Goal: Find specific page/section: Find specific page/section

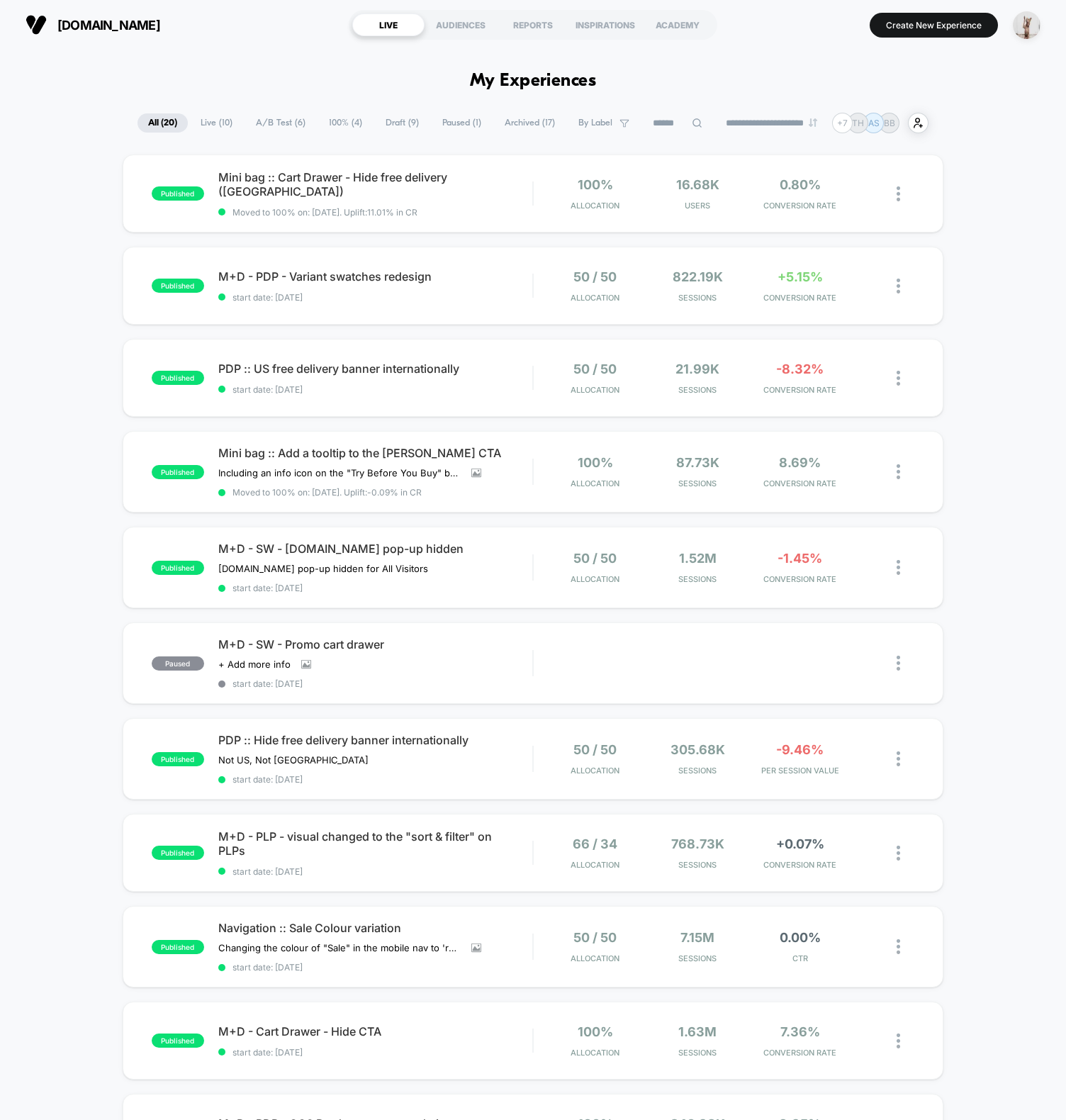
click at [145, 47] on div "nobodyschild.com LIVE AUDIENCES REPORTS INSPIRATIONS ACADEMY Create New Experie…" at bounding box center [533, 25] width 1066 height 50
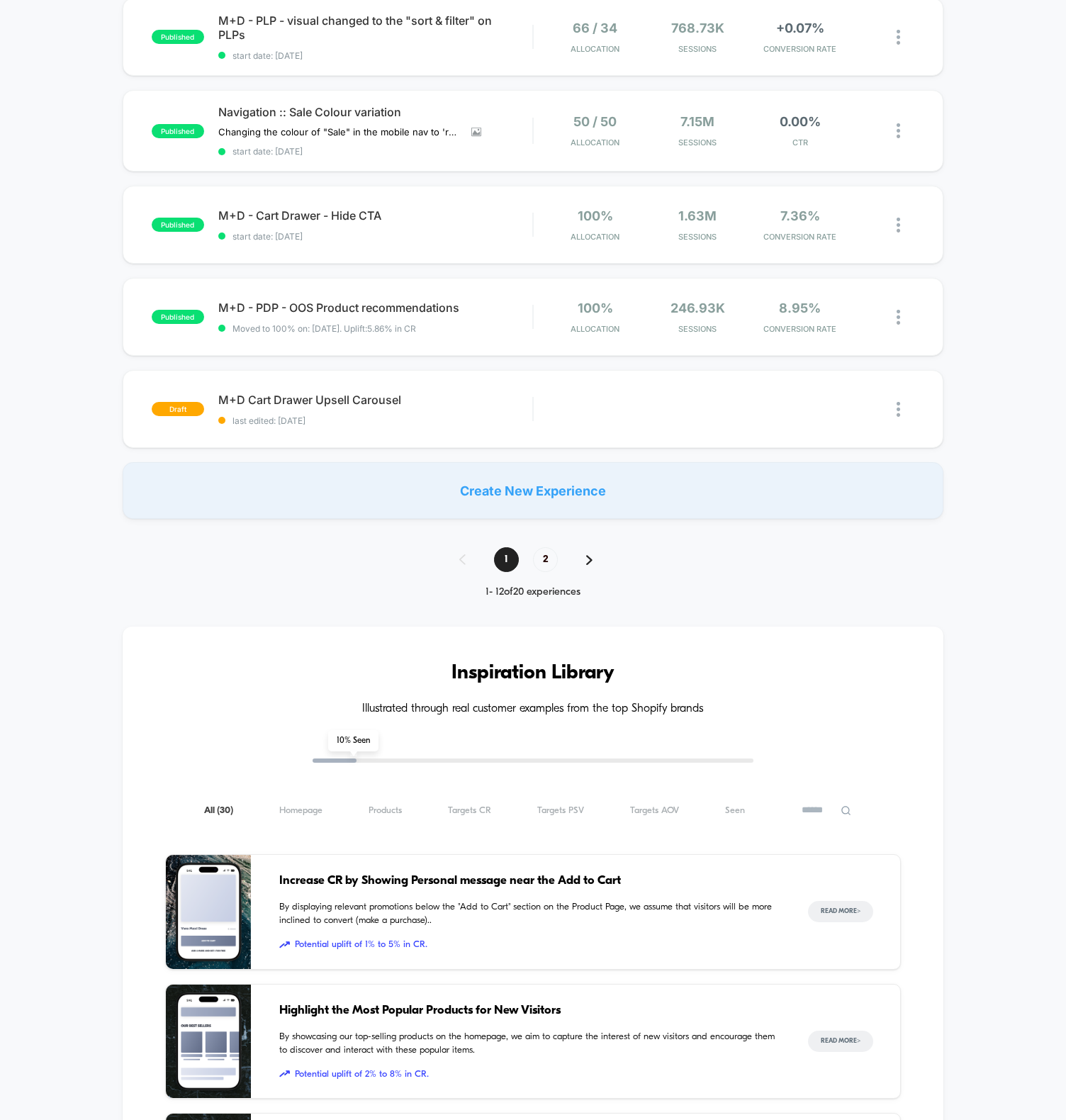
scroll to position [1495, 0]
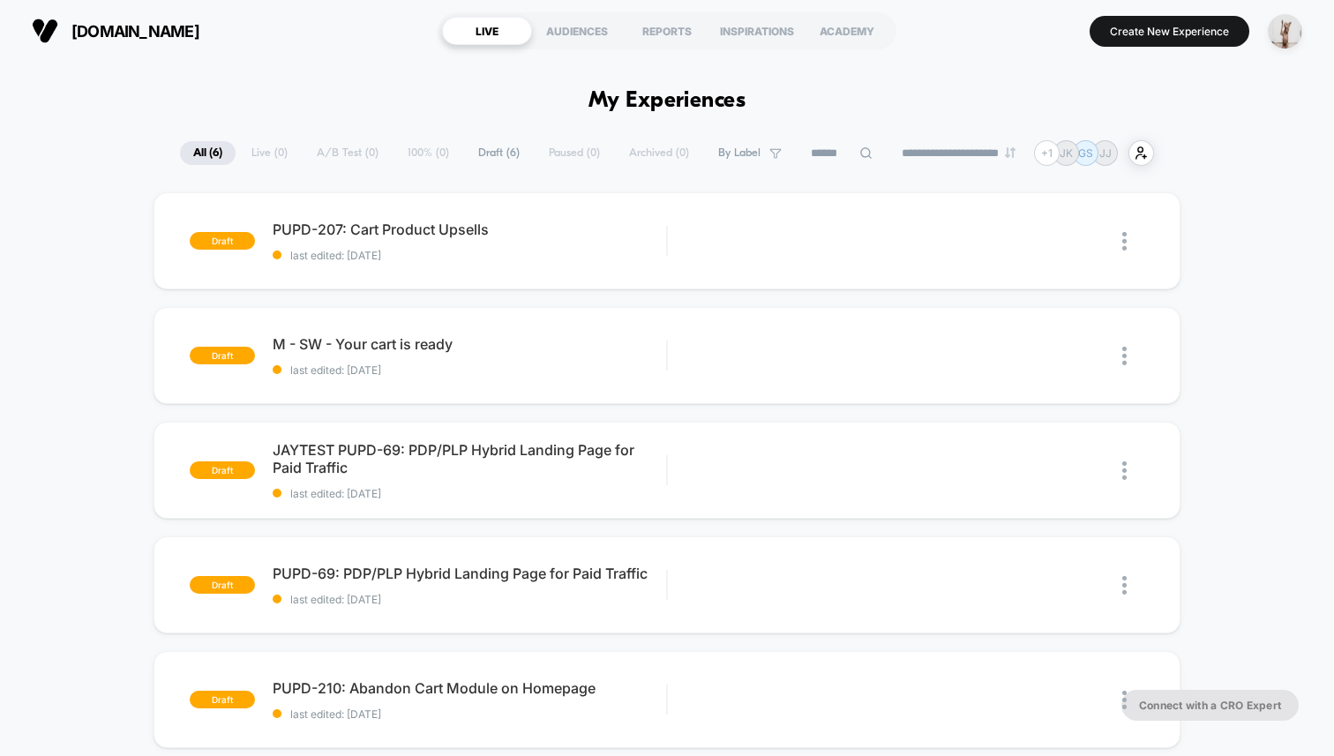
drag, startPoint x: 124, startPoint y: 28, endPoint x: 71, endPoint y: 26, distance: 52.1
click at [71, 26] on section "[DOMAIN_NAME]" at bounding box center [225, 31] width 398 height 44
copy span "[DOMAIN_NAME]"
click at [314, 44] on section "[DOMAIN_NAME]" at bounding box center [225, 31] width 398 height 44
